Goal: Use online tool/utility: Utilize a website feature to perform a specific function

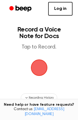
click at [42, 67] on span "button" at bounding box center [38, 67] width 15 height 15
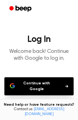
scroll to position [25, 0]
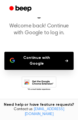
click at [65, 59] on icon "button" at bounding box center [66, 60] width 3 height 3
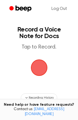
click at [40, 68] on span "button" at bounding box center [38, 67] width 19 height 19
click at [40, 68] on span "button" at bounding box center [38, 67] width 15 height 15
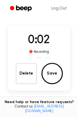
scroll to position [41, 0]
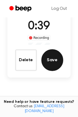
click at [56, 59] on button "Save" at bounding box center [52, 60] width 22 height 22
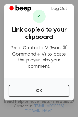
scroll to position [7, 0]
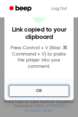
click at [52, 85] on button "OK" at bounding box center [39, 91] width 60 height 12
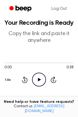
click at [38, 78] on icon "Play Audio" at bounding box center [39, 80] width 14 height 14
click at [37, 78] on icon "Pause Audio" at bounding box center [39, 80] width 14 height 14
click at [40, 77] on icon "Play Audio" at bounding box center [39, 80] width 14 height 14
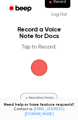
click at [41, 95] on span "Recording History" at bounding box center [41, 97] width 25 height 5
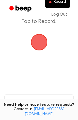
scroll to position [26, 0]
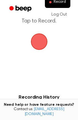
click at [39, 42] on span "button" at bounding box center [39, 41] width 17 height 17
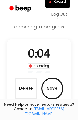
scroll to position [20, 0]
